Goal: Task Accomplishment & Management: Manage account settings

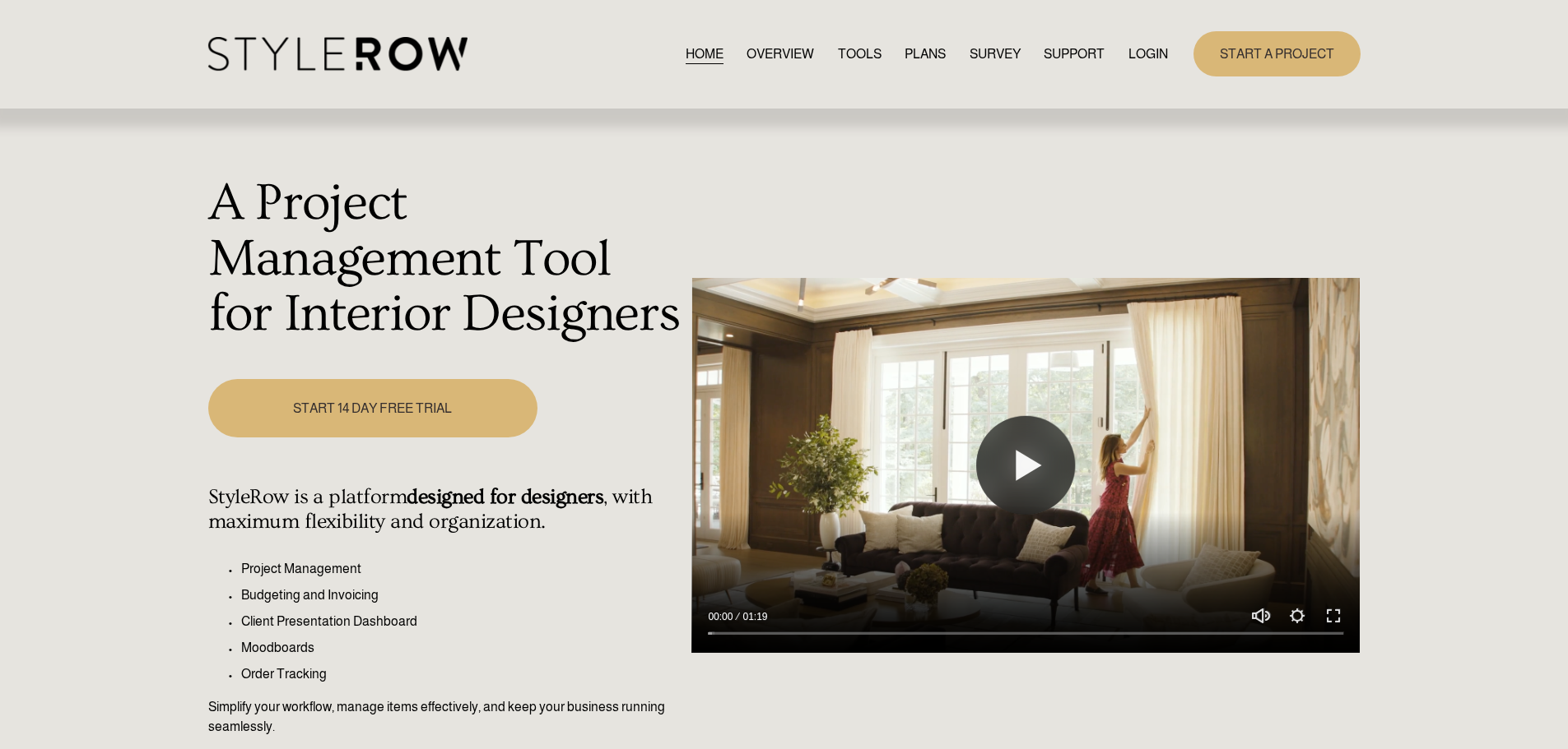
click at [1153, 50] on link "LOGIN" at bounding box center [1148, 53] width 39 height 22
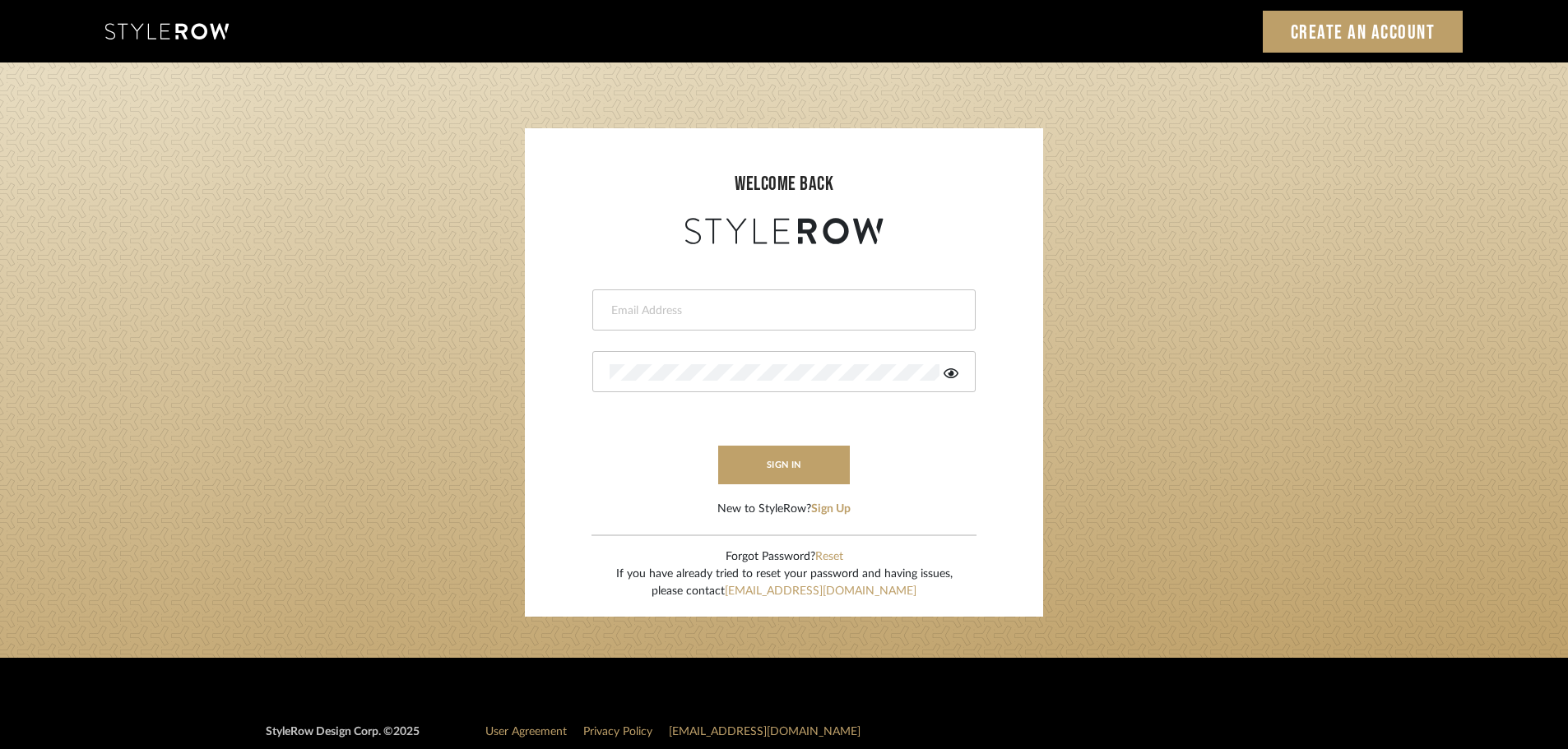
click at [657, 300] on div at bounding box center [784, 310] width 383 height 41
type input "persimmon.design@outlook.com"
click at [767, 451] on button "sign in" at bounding box center [784, 465] width 132 height 38
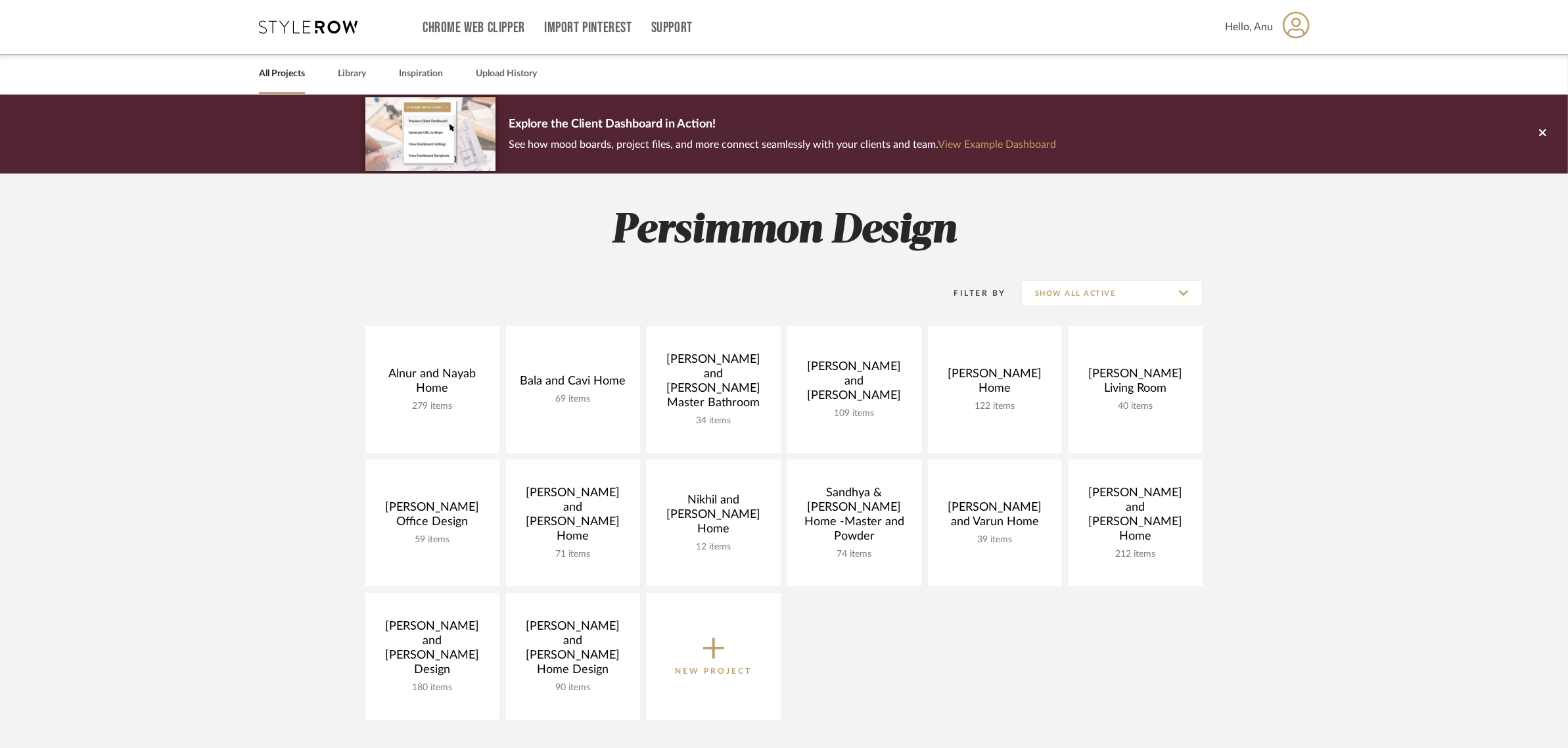
click at [700, 639] on span "New Project" at bounding box center [714, 655] width 77 height 43
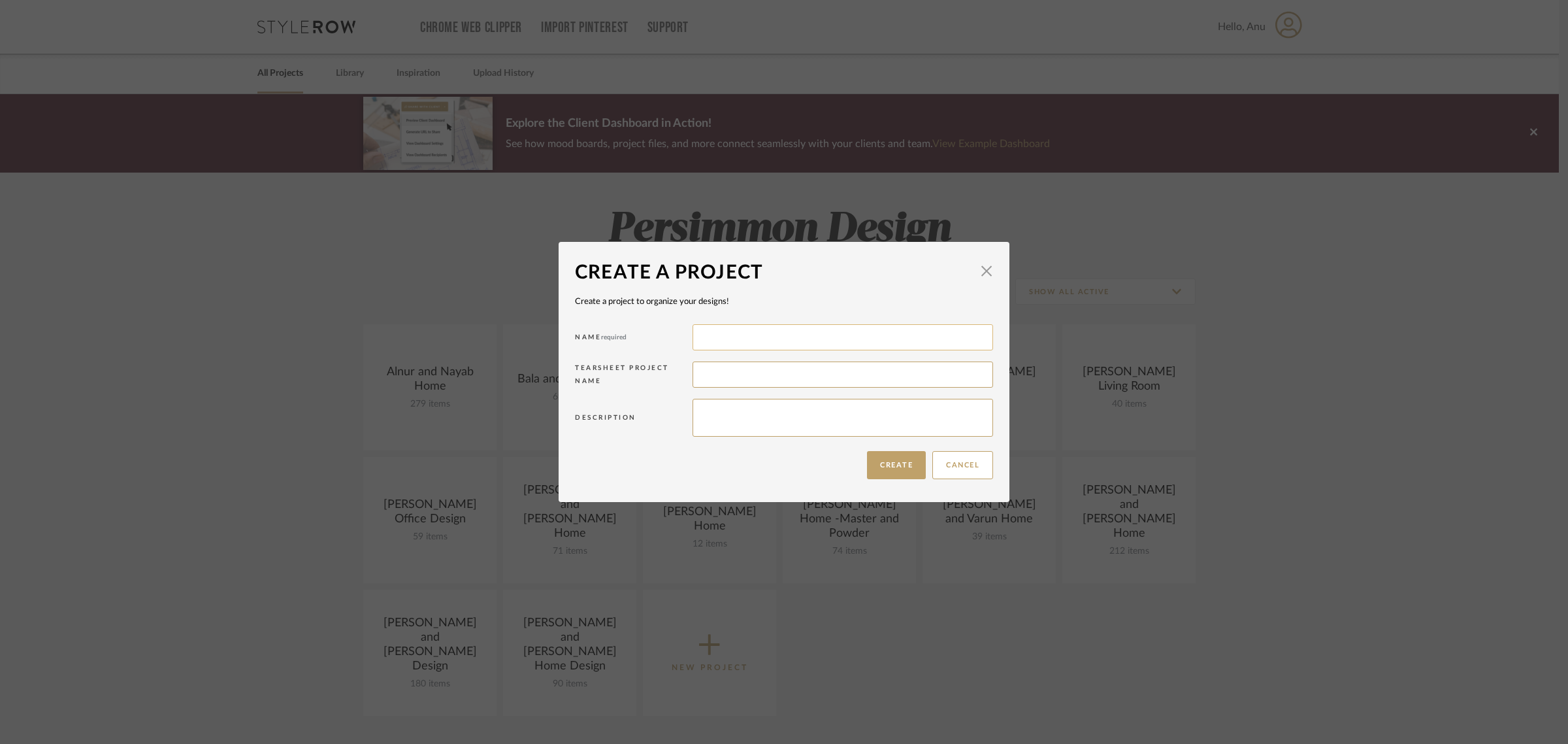
click at [710, 340] on input at bounding box center [843, 337] width 300 height 26
type input "Ramneek and Ginny Home"
click at [896, 461] on button "Create" at bounding box center [896, 465] width 59 height 28
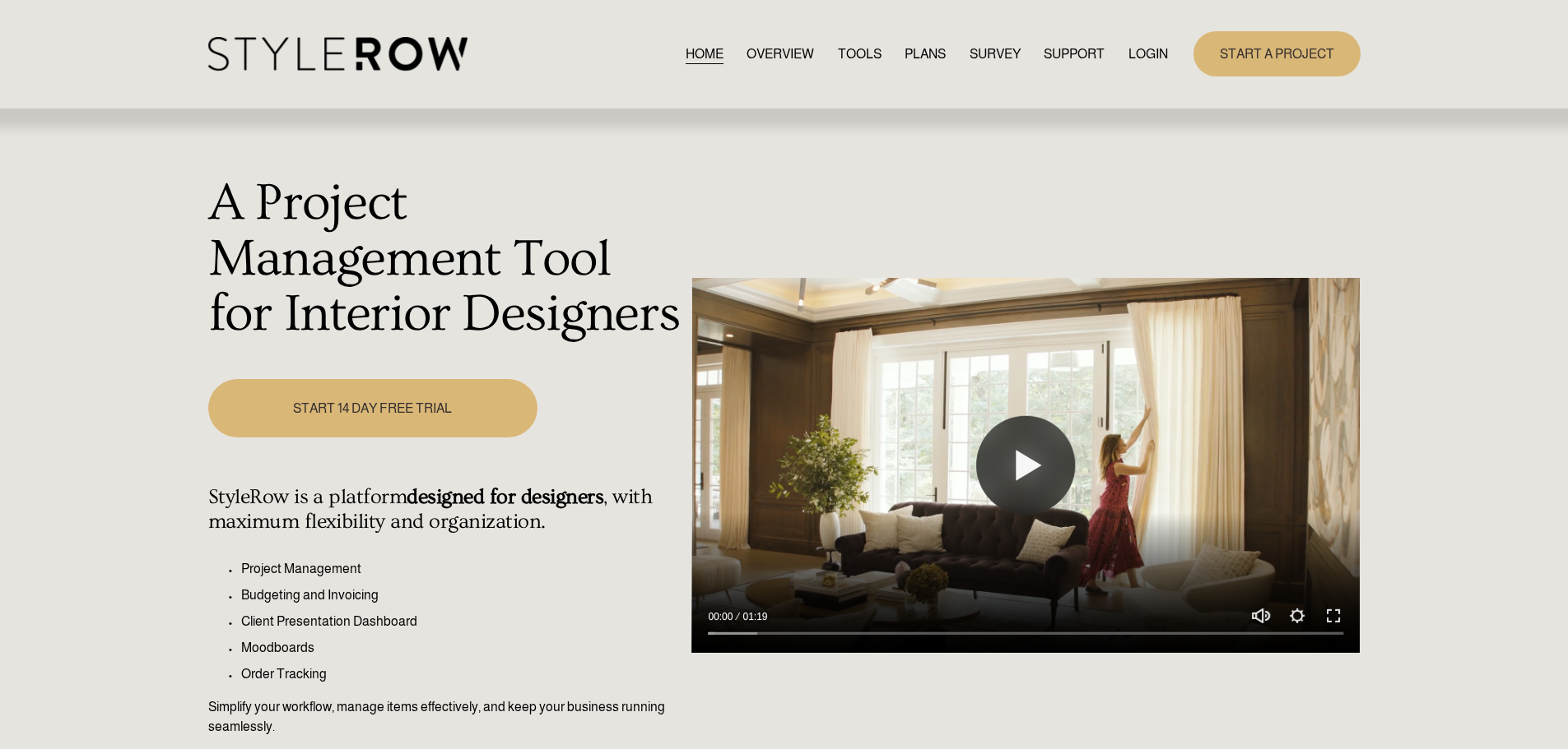
click at [1140, 54] on link "LOGIN" at bounding box center [1148, 53] width 39 height 22
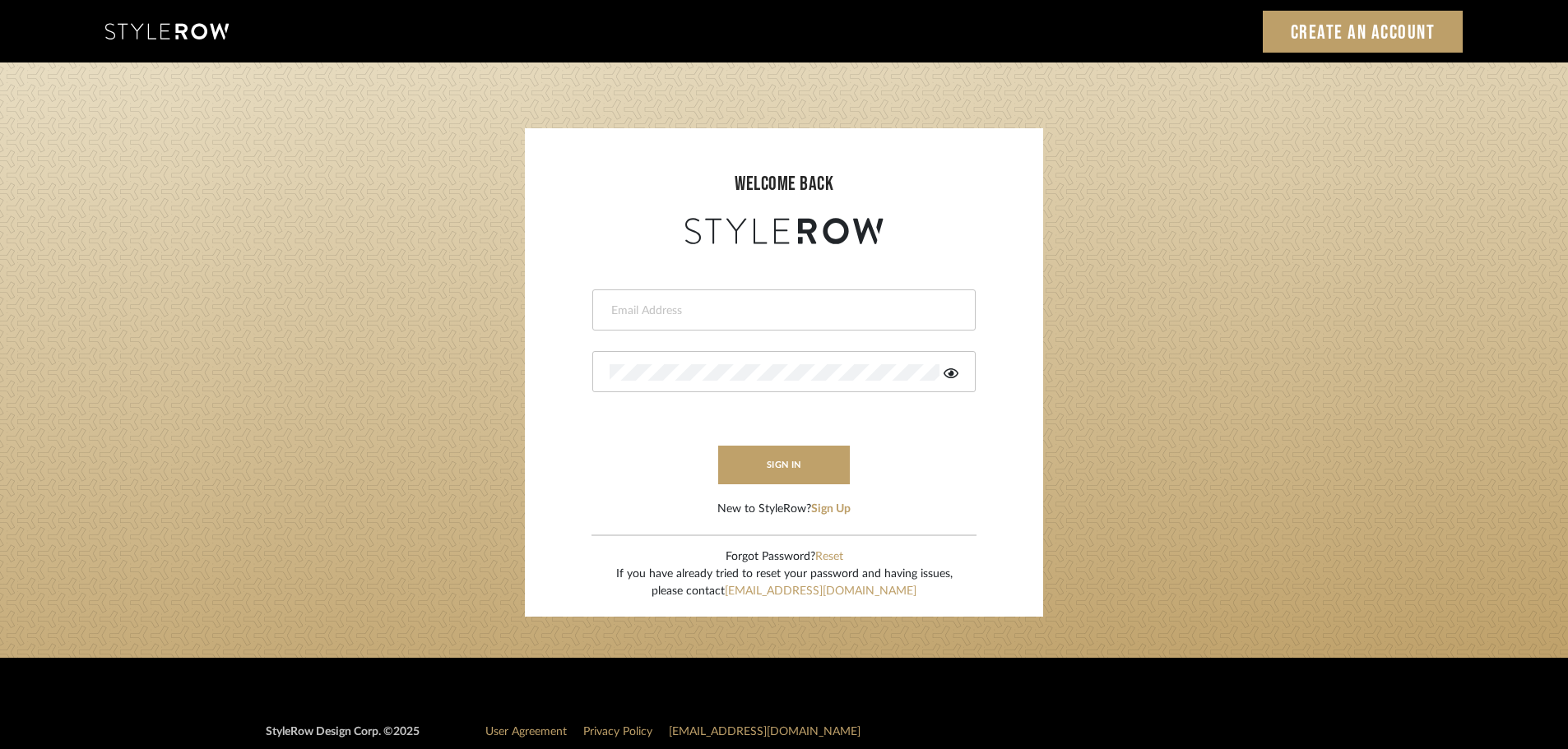
click at [672, 305] on input "email" at bounding box center [782, 311] width 345 height 17
type input "persimmon.design@outlook.com"
click at [796, 457] on button "sign in" at bounding box center [784, 465] width 132 height 38
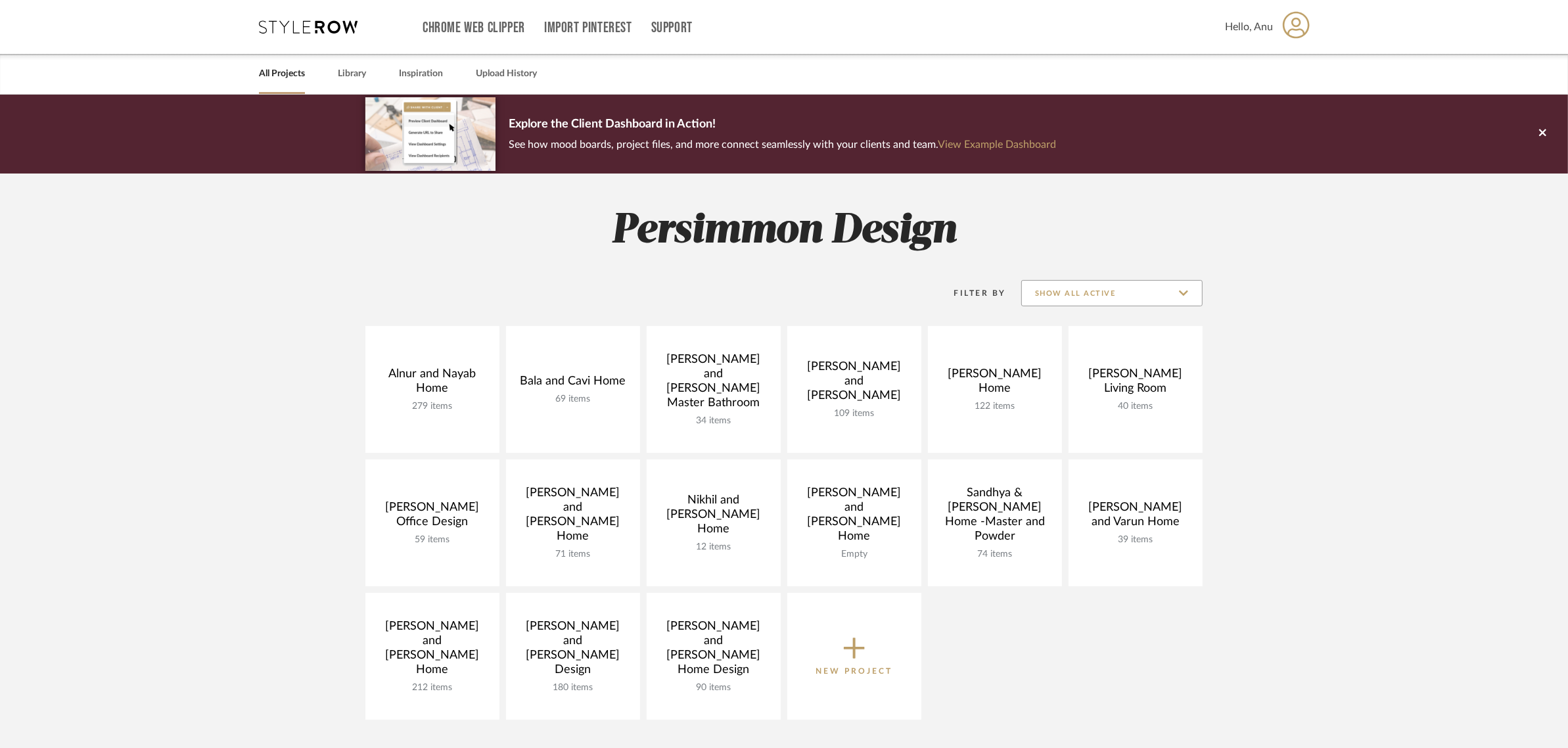
click at [1087, 296] on input "Show All Active" at bounding box center [1111, 293] width 182 height 26
click at [1052, 385] on span "Archived" at bounding box center [1113, 389] width 156 height 11
type input "Archived"
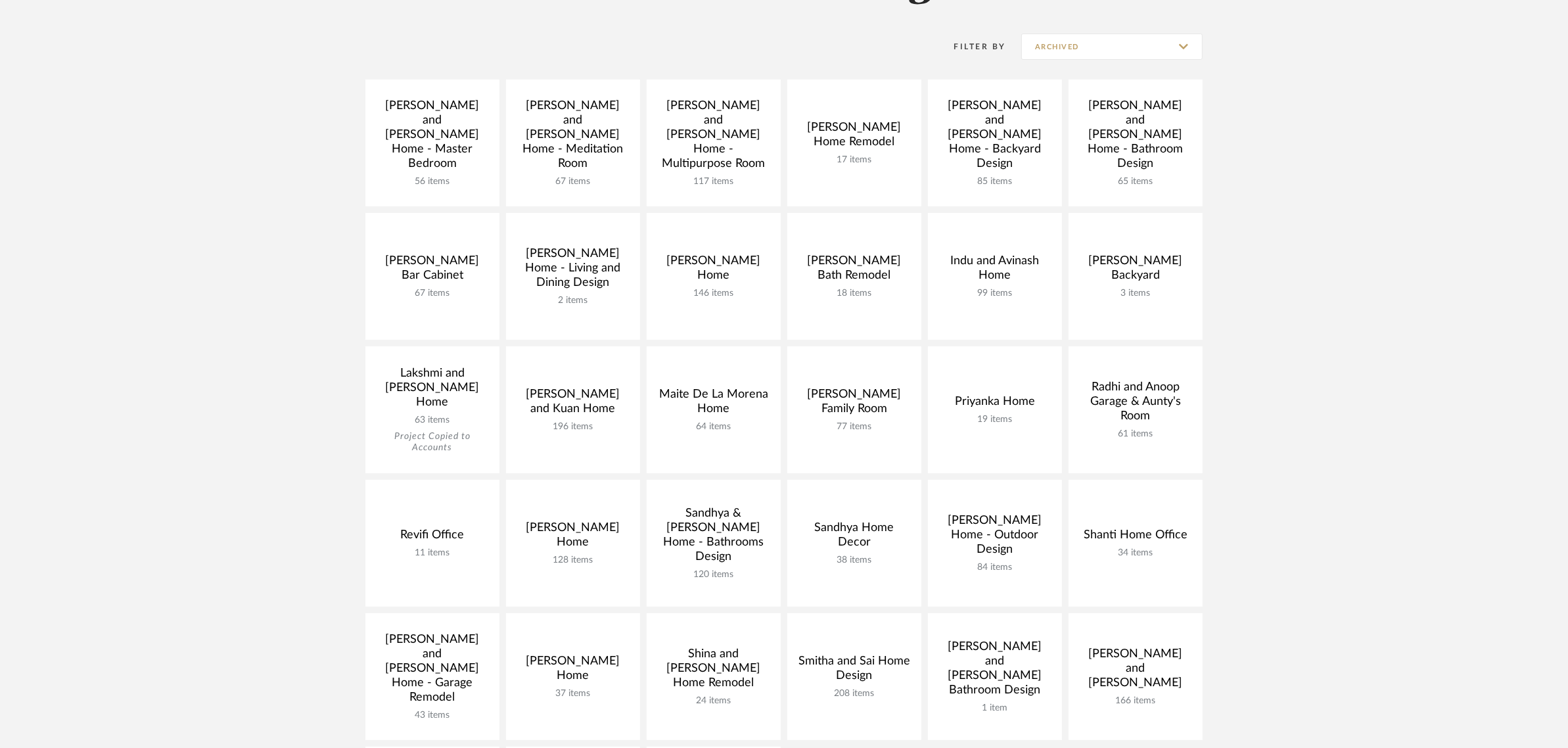
scroll to position [329, 0]
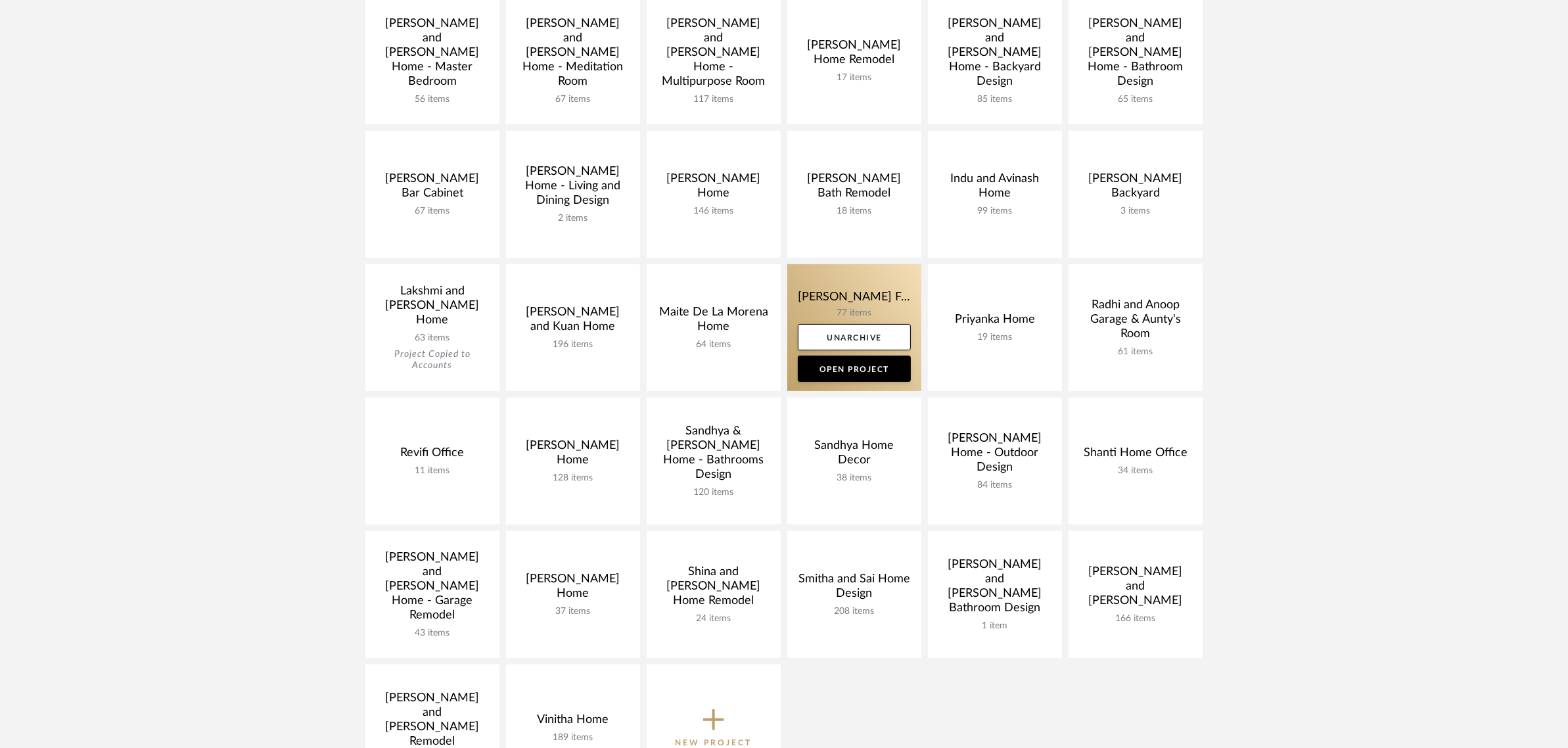
click at [831, 295] on link at bounding box center [854, 327] width 134 height 127
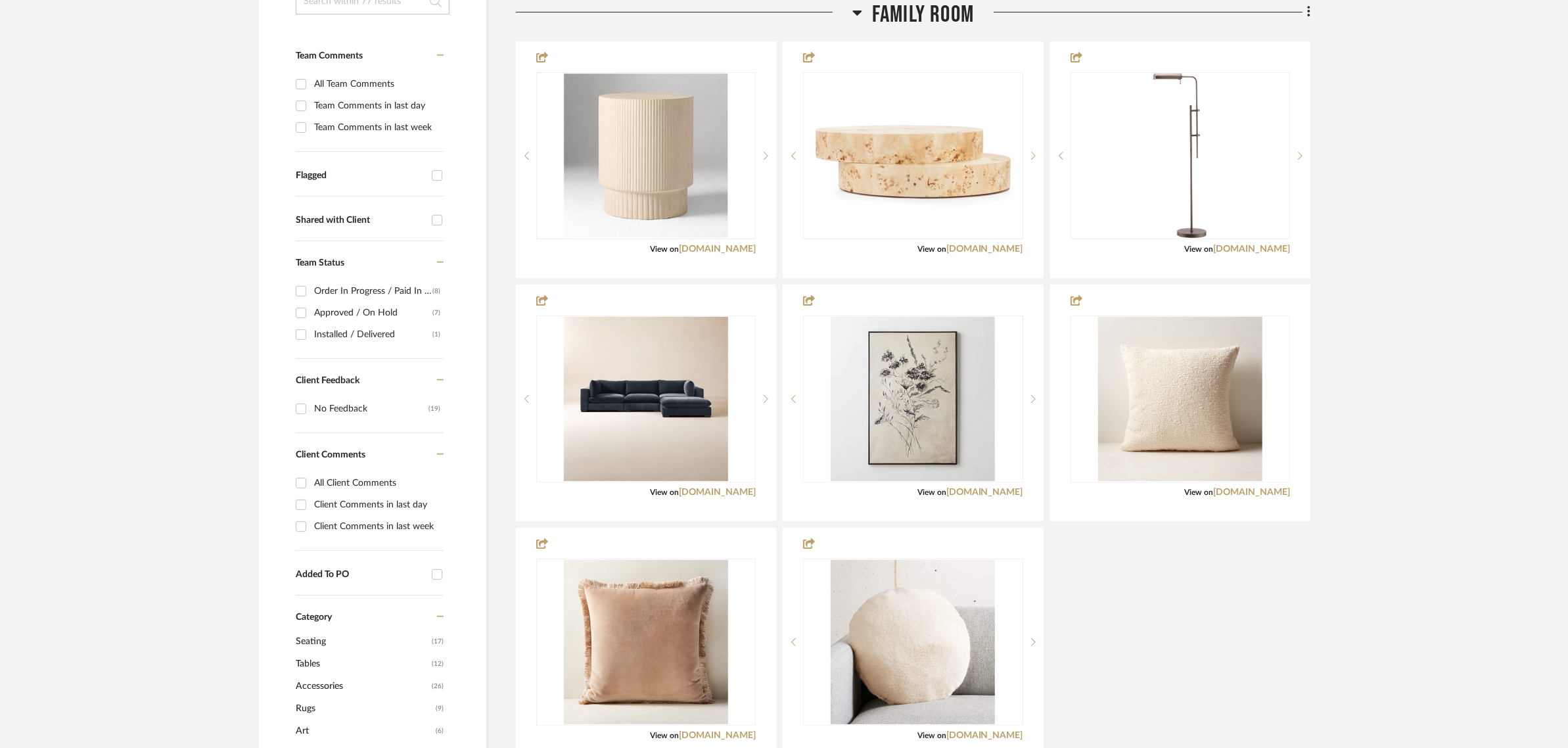
scroll to position [493, 0]
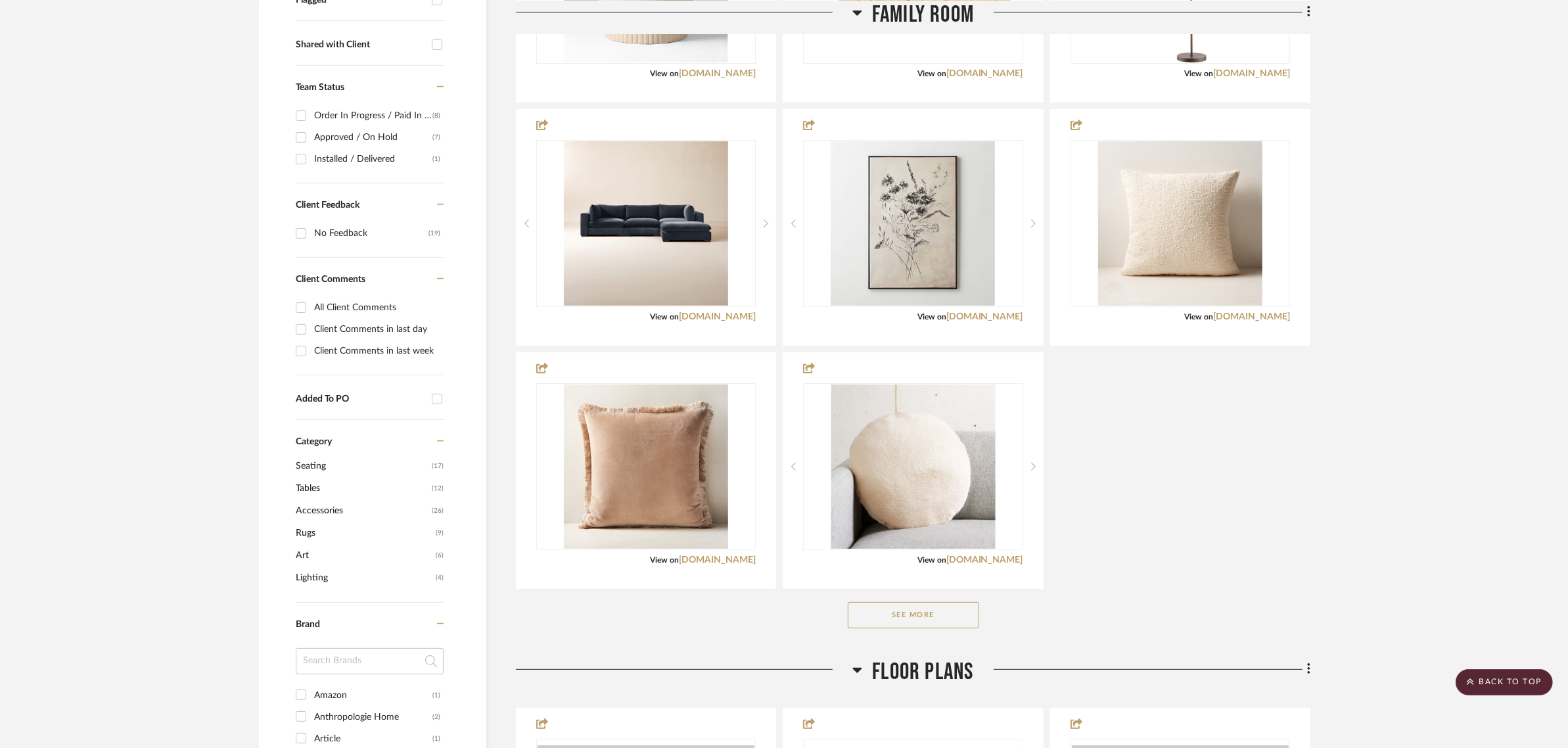
click at [902, 610] on button "See More" at bounding box center [913, 614] width 131 height 26
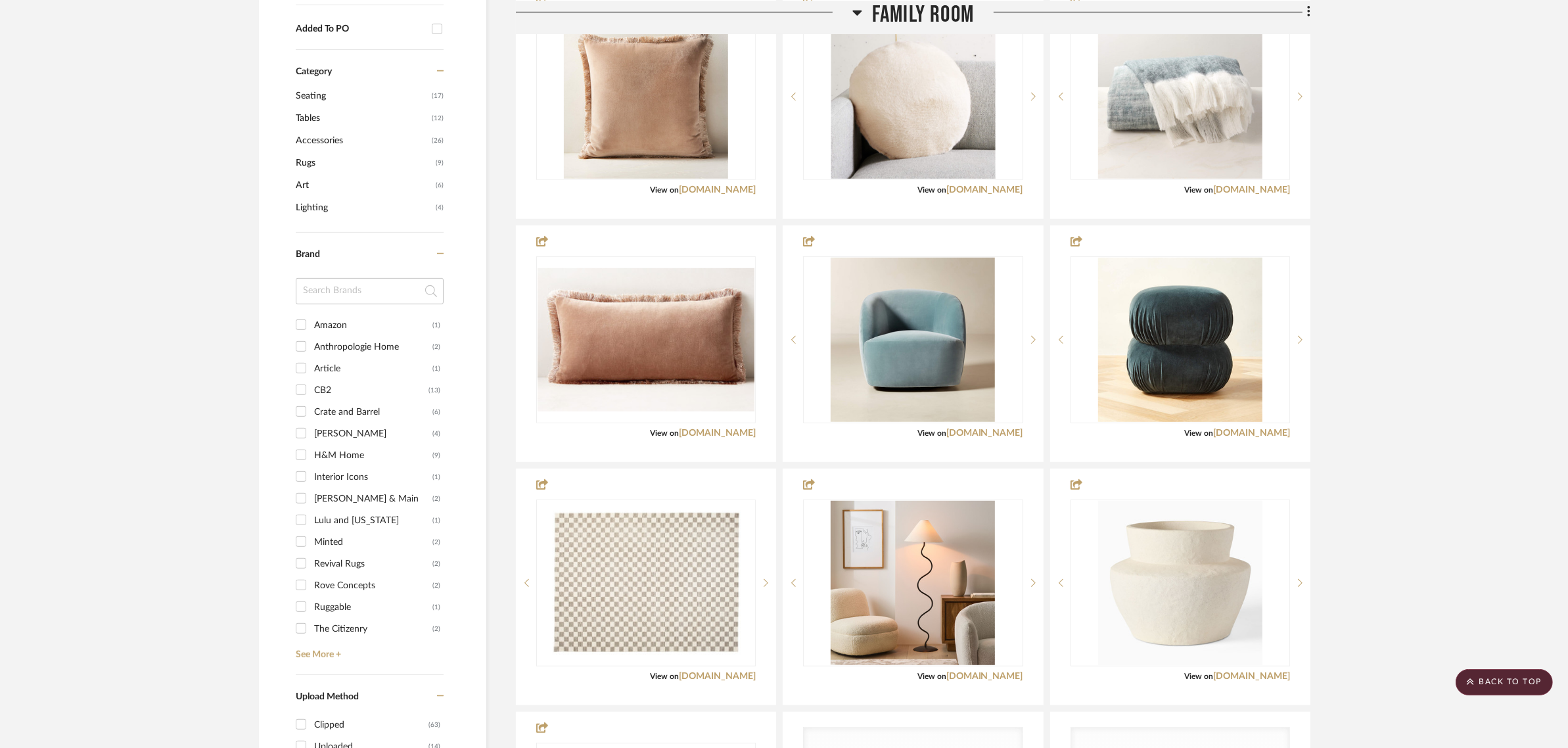
scroll to position [904, 0]
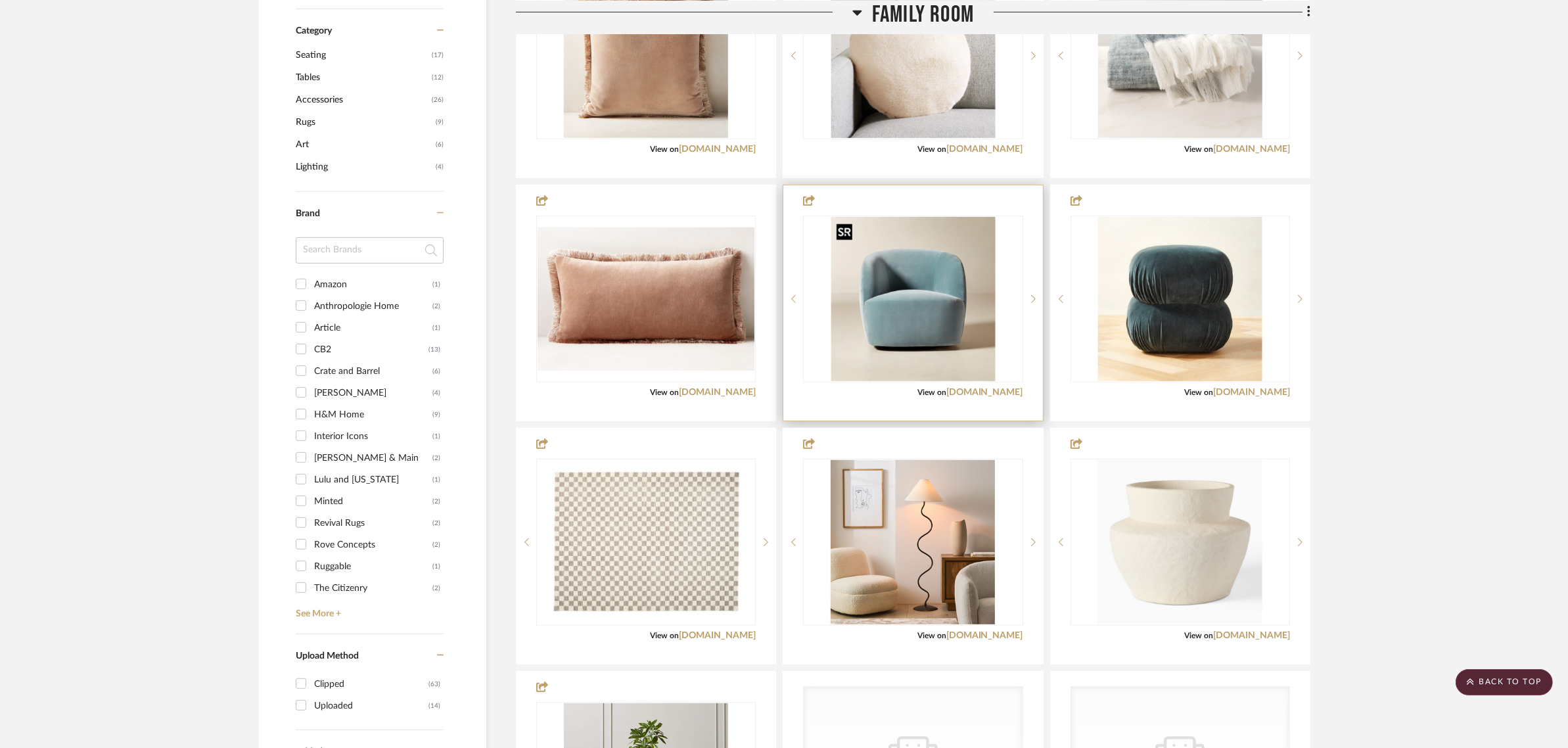
click at [927, 270] on img "0" at bounding box center [912, 299] width 164 height 164
click at [923, 270] on img "0" at bounding box center [912, 299] width 164 height 164
click at [1010, 393] on link "cb2.com" at bounding box center [985, 393] width 77 height 9
